Goal: Find specific page/section: Find specific page/section

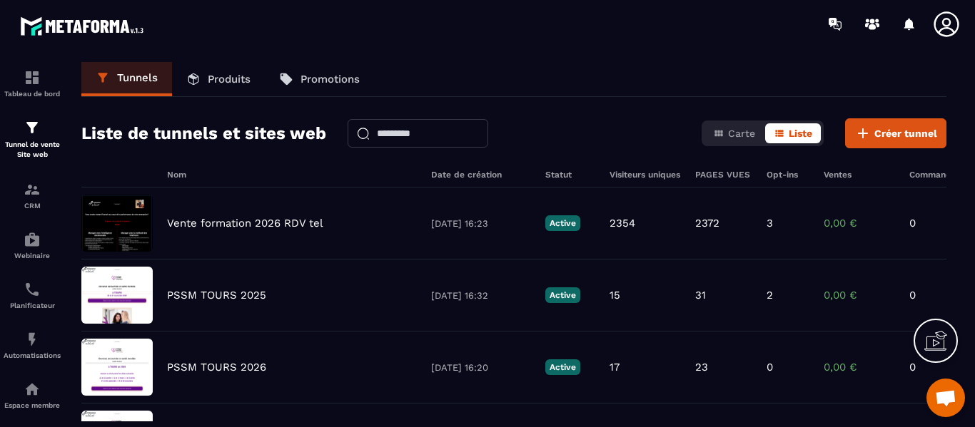
scroll to position [4831, 0]
click at [28, 204] on p "CRM" at bounding box center [32, 206] width 57 height 8
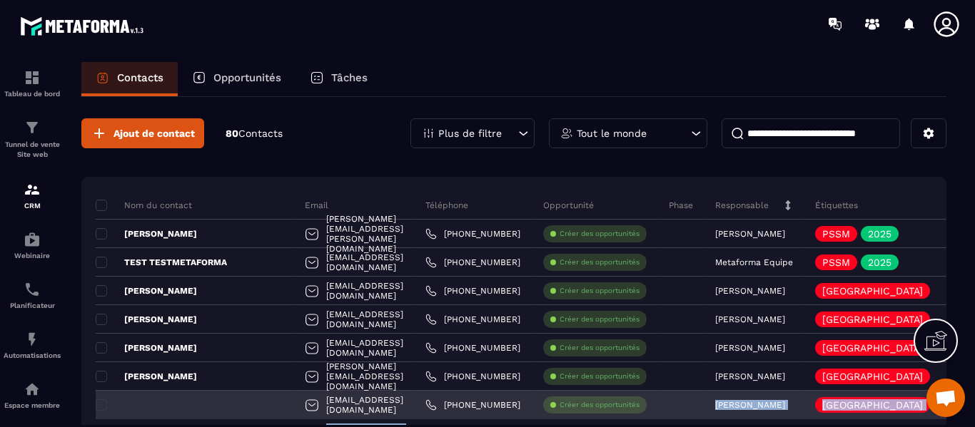
drag, startPoint x: 634, startPoint y: 422, endPoint x: 723, endPoint y: 414, distance: 90.3
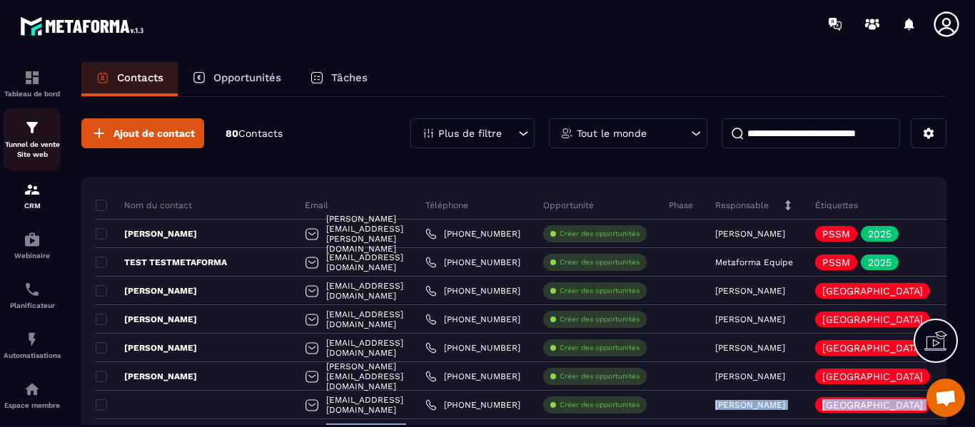
click at [42, 158] on link "Tunnel de vente Site web" at bounding box center [32, 139] width 57 height 62
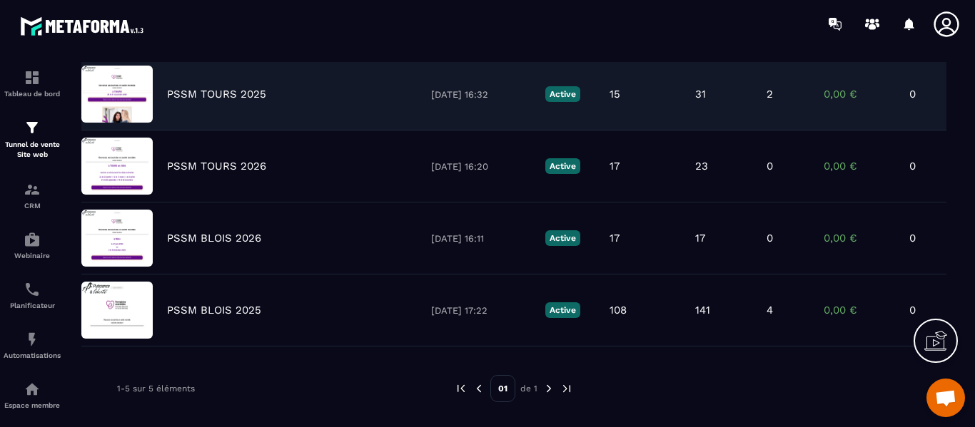
scroll to position [228, 0]
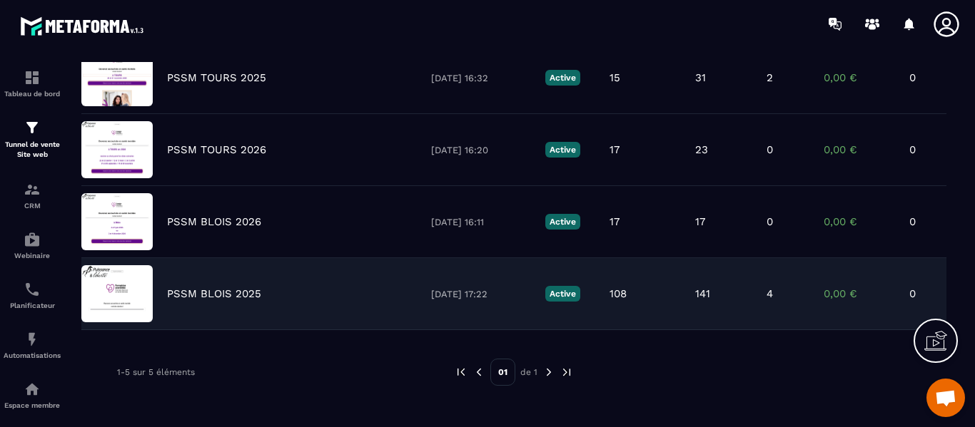
click at [283, 268] on div "PSSM BLOIS 2025 [DATE] 17:22 Active 108 141 4 0,00 € 0" at bounding box center [513, 294] width 865 height 72
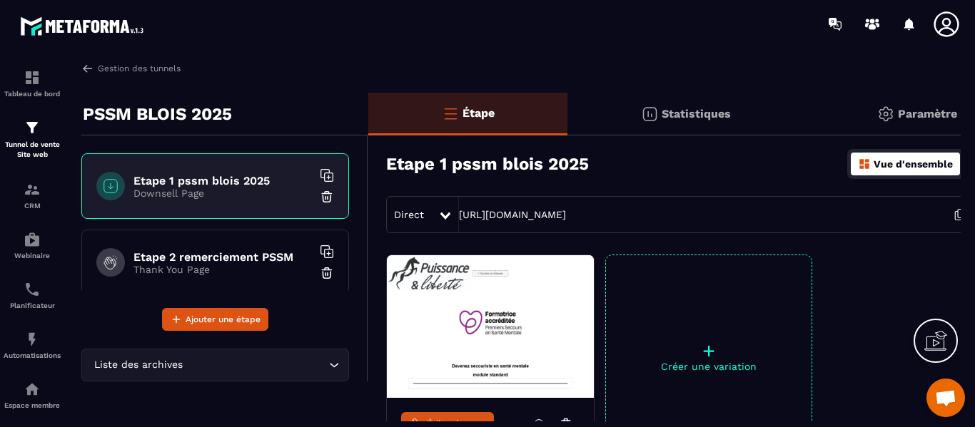
click at [671, 111] on p "Statistiques" at bounding box center [695, 114] width 69 height 14
